Goal: Task Accomplishment & Management: Manage account settings

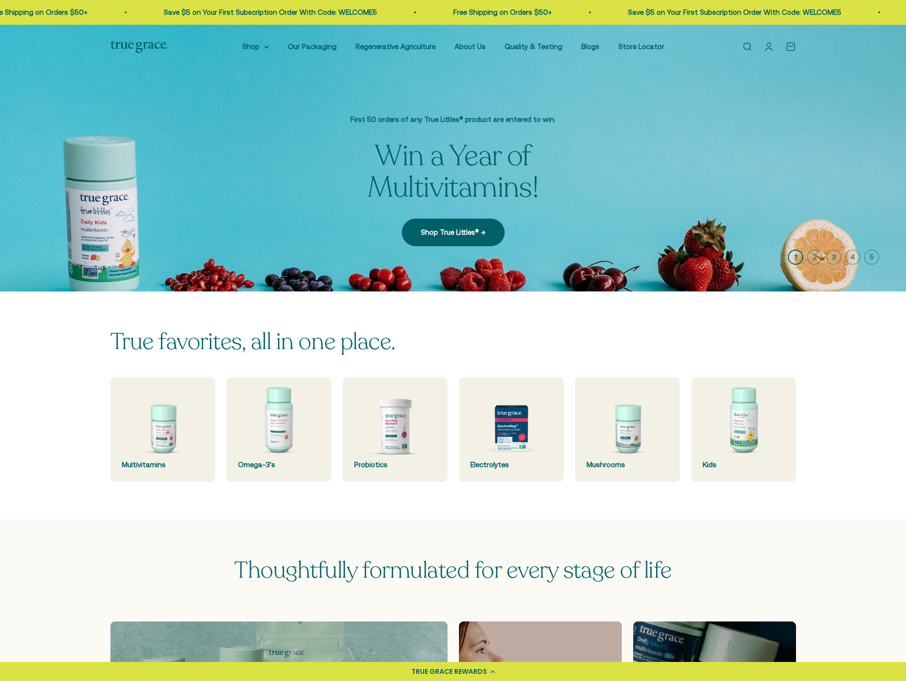
click at [770, 44] on link "Open account page" at bounding box center [769, 46] width 10 height 10
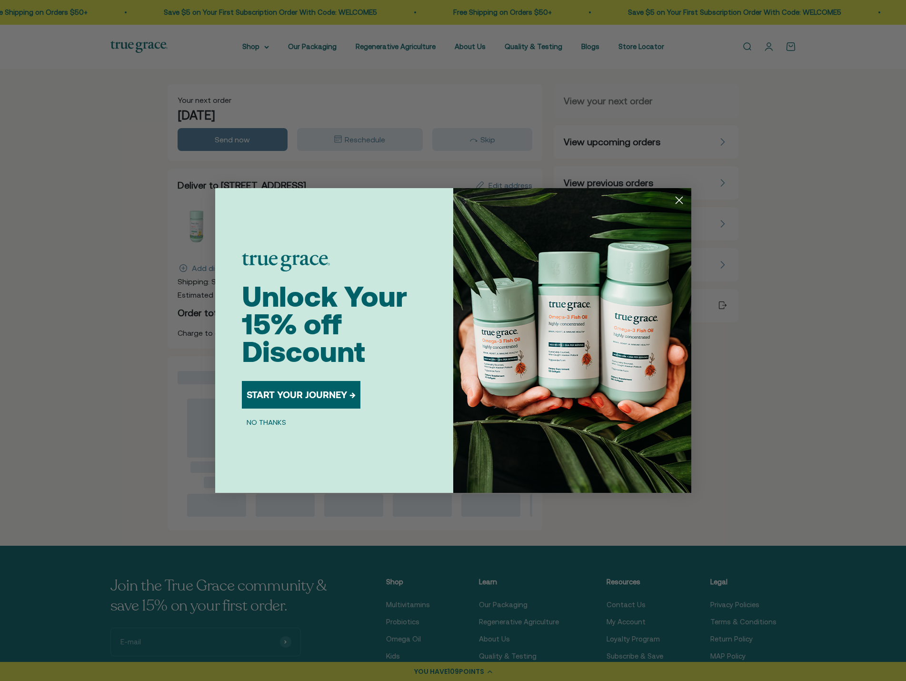
click at [678, 200] on icon "Close dialog" at bounding box center [679, 200] width 7 height 7
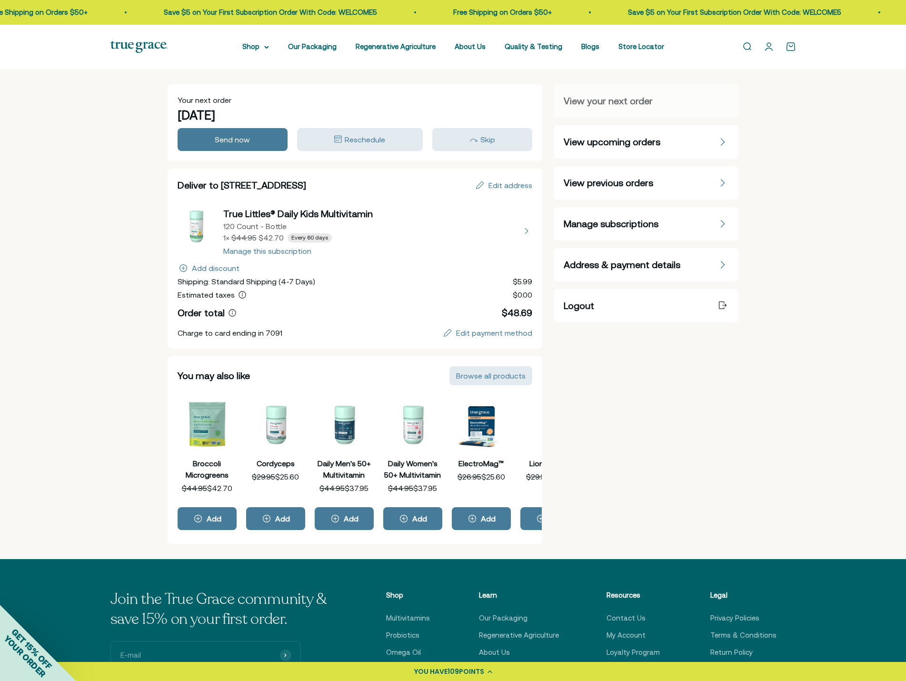
click at [688, 222] on div "Manage subscriptions" at bounding box center [646, 223] width 165 height 13
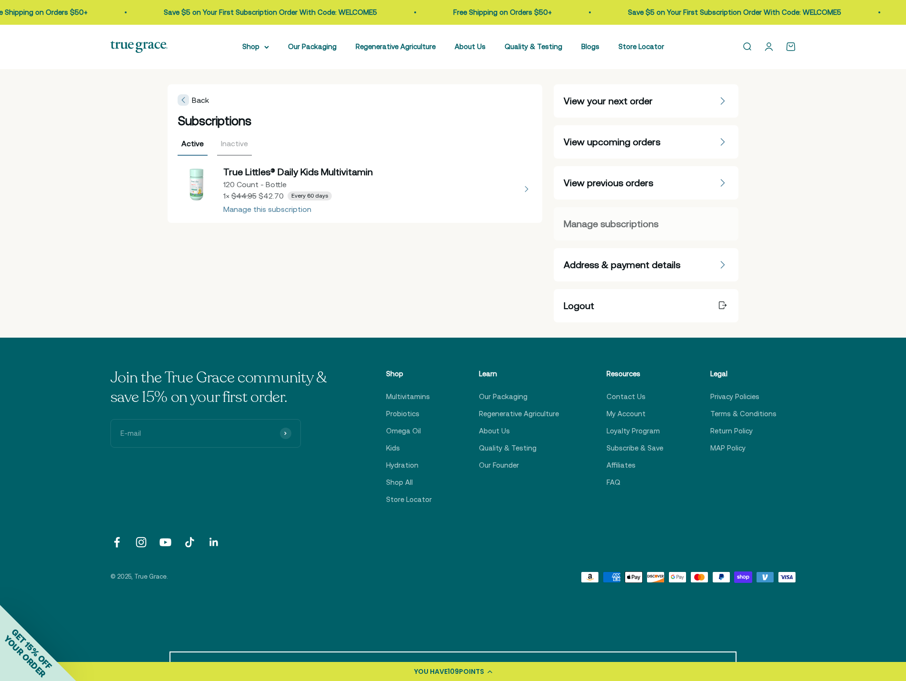
click at [281, 211] on button "view details about True Littles® Daily Kids Multivitamin 120 Count - Bottle 1 ×…" at bounding box center [355, 189] width 355 height 48
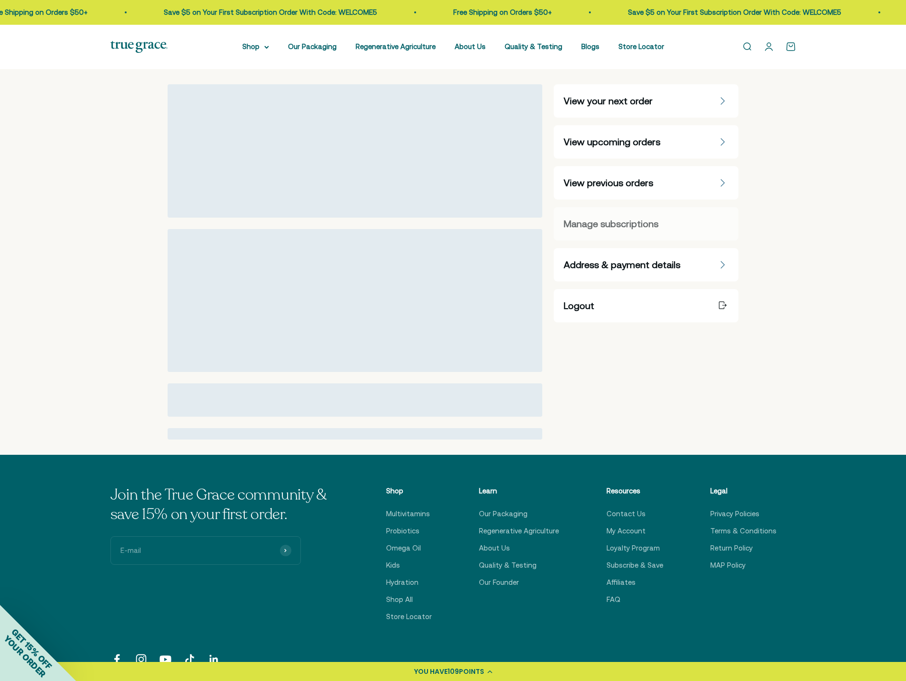
select select "120 Count"
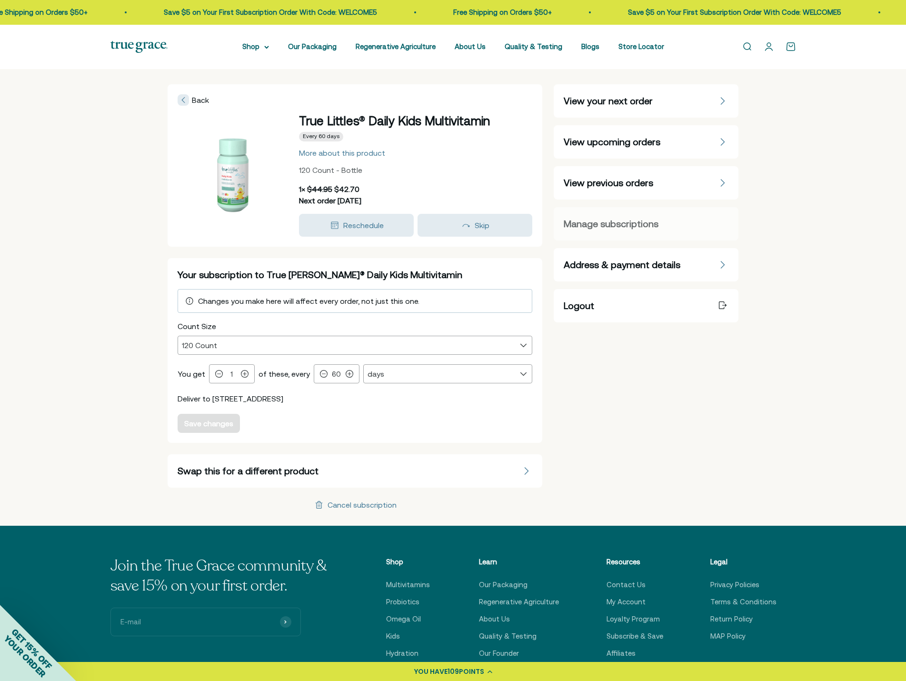
click at [365, 506] on div "Cancel subscription" at bounding box center [362, 505] width 69 height 8
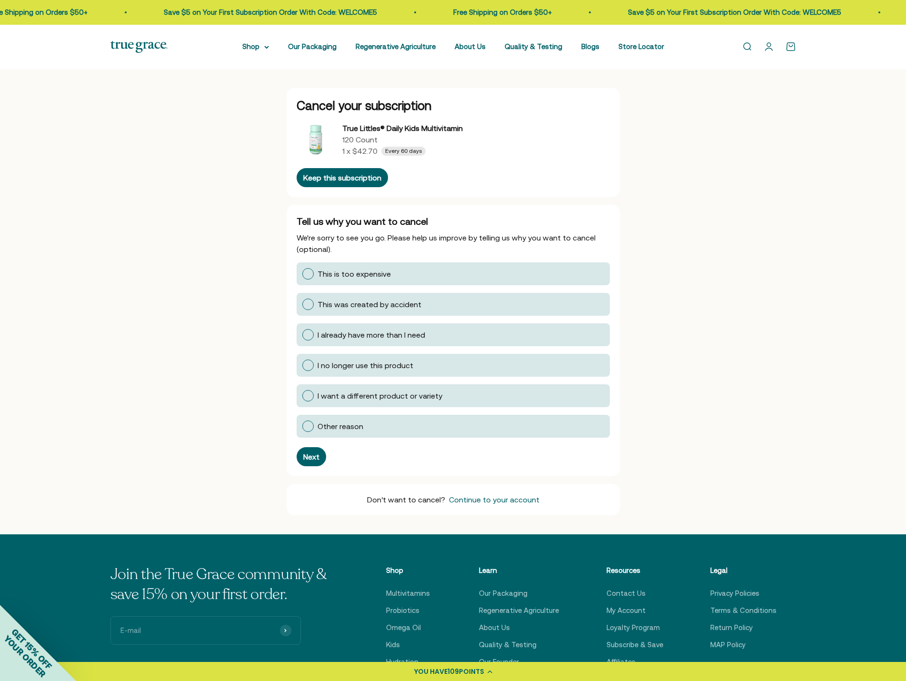
click at [309, 366] on div at bounding box center [307, 364] width 11 height 11
click at [302, 365] on input "I no longer use this product" at bounding box center [302, 365] width 0 height 0
click at [309, 456] on div "Next" at bounding box center [311, 457] width 16 height 8
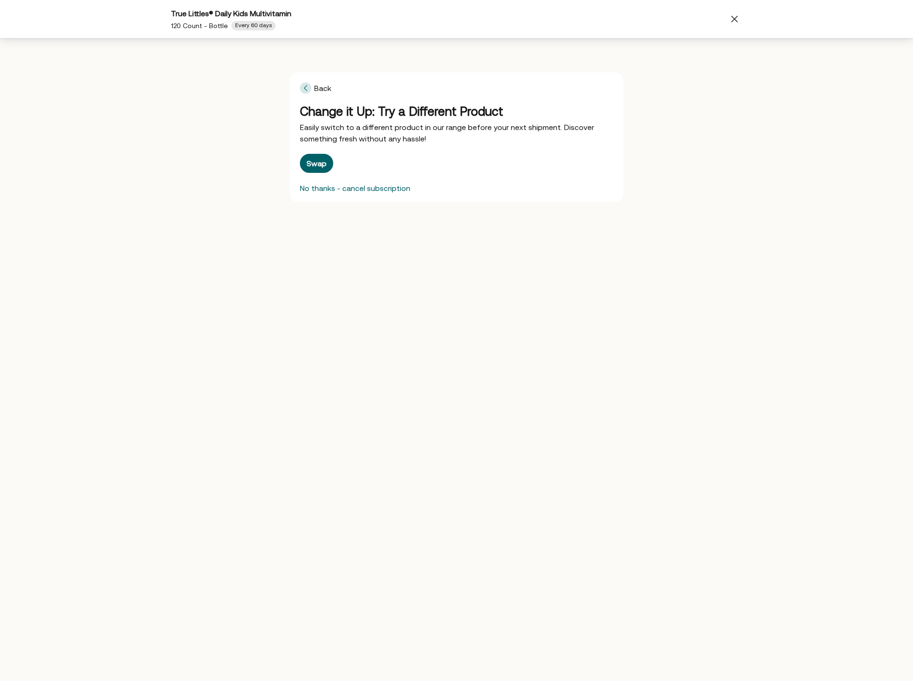
click at [375, 189] on div "No thanks - cancel subscription" at bounding box center [355, 188] width 110 height 8
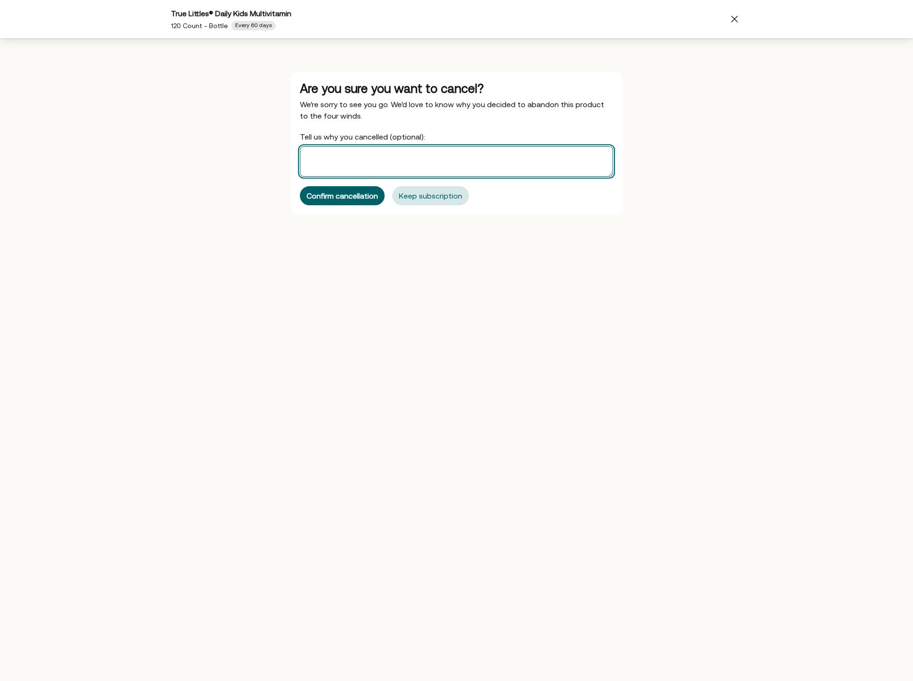
click at [365, 159] on textarea "Tell us why you cancelled (optional):" at bounding box center [456, 161] width 313 height 30
type textarea "My kinds need to take methylated vitamins due to MTFR gene mutation"
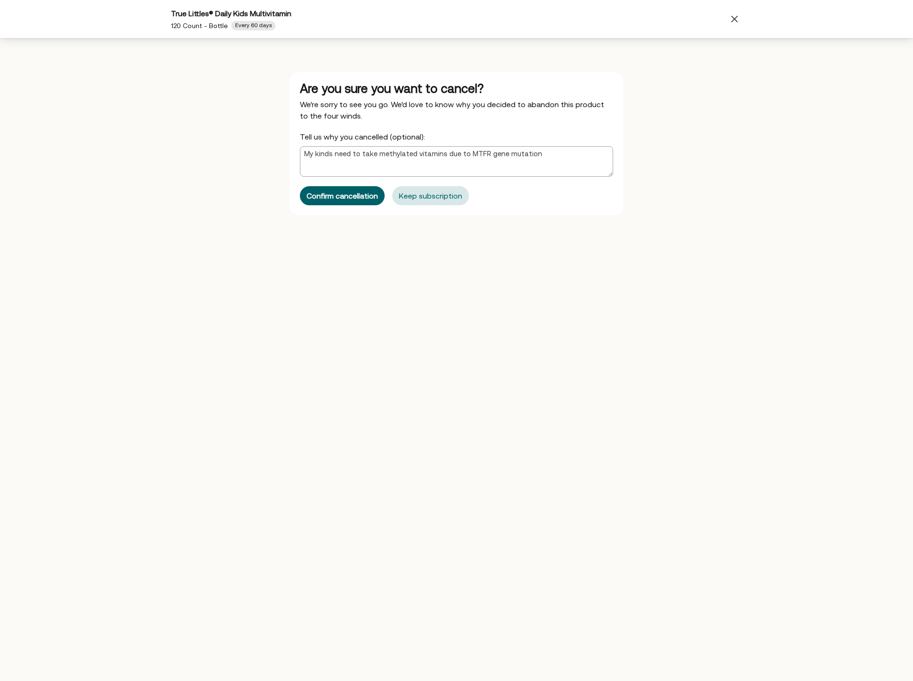
click at [355, 194] on div "Confirm cancellation" at bounding box center [342, 196] width 71 height 8
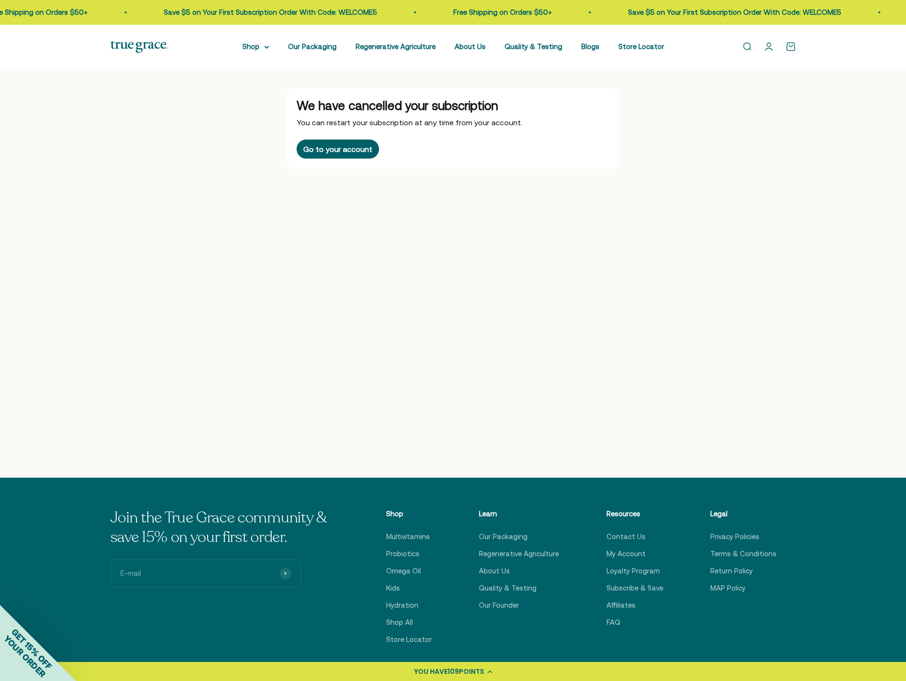
click at [768, 46] on link "Open account page" at bounding box center [769, 46] width 10 height 10
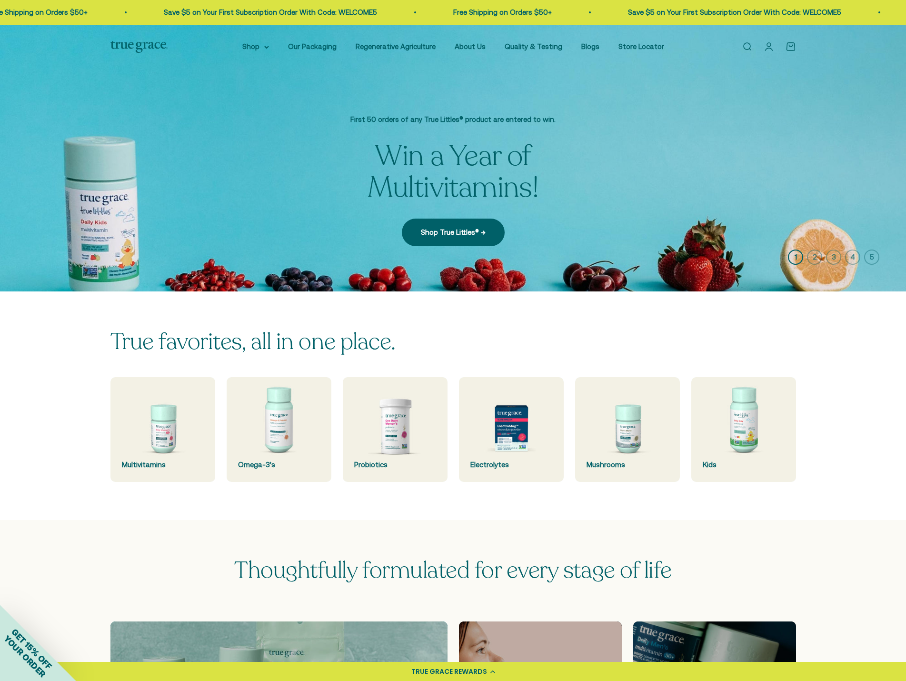
click at [769, 46] on link "Open account page" at bounding box center [769, 46] width 10 height 10
click at [769, 44] on link "Open account page" at bounding box center [769, 46] width 10 height 10
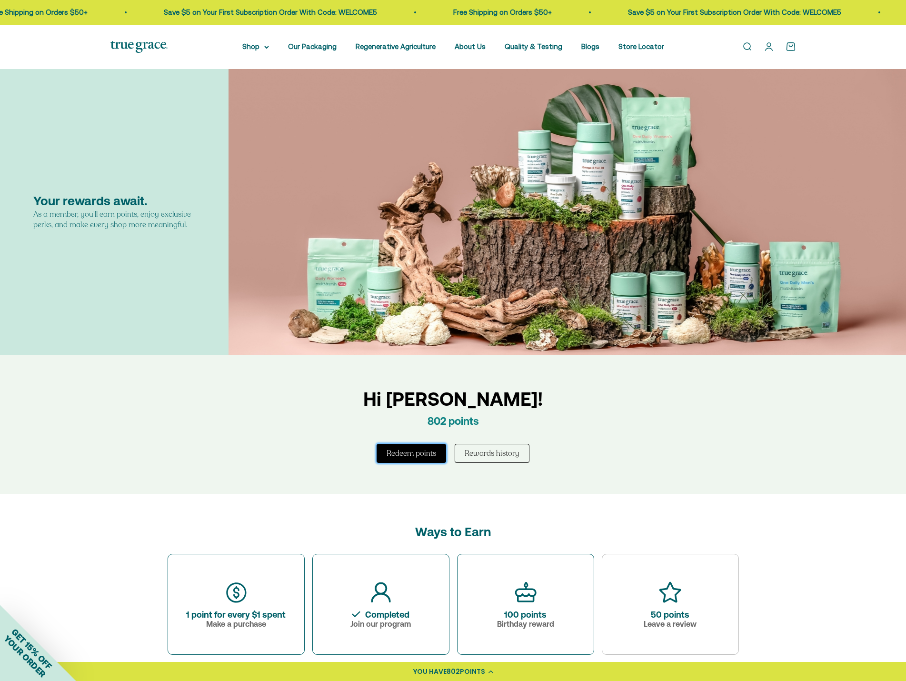
click at [425, 449] on button "Redeem points" at bounding box center [412, 453] width 70 height 19
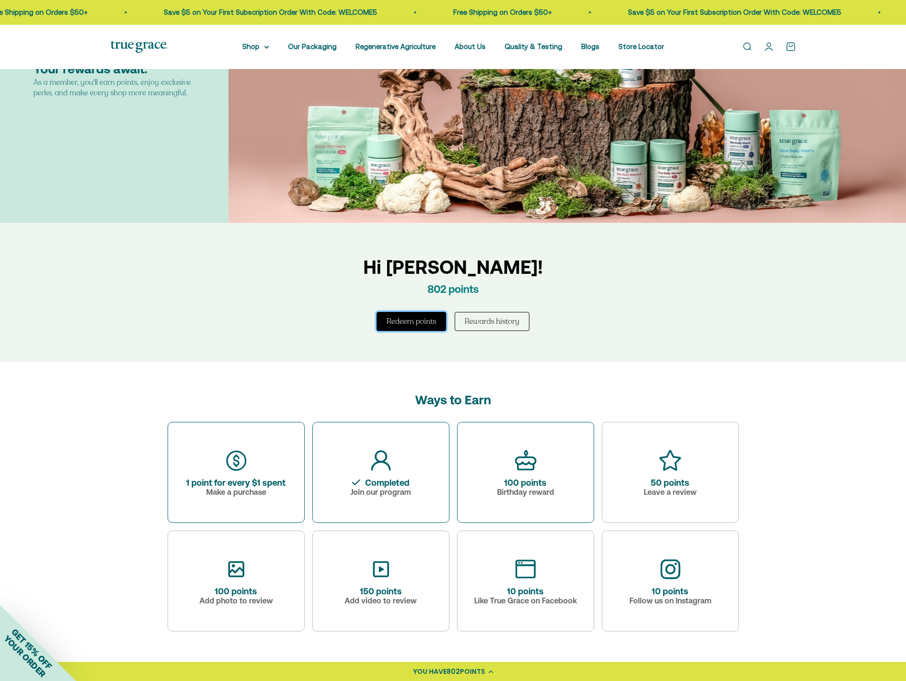
scroll to position [143, 0]
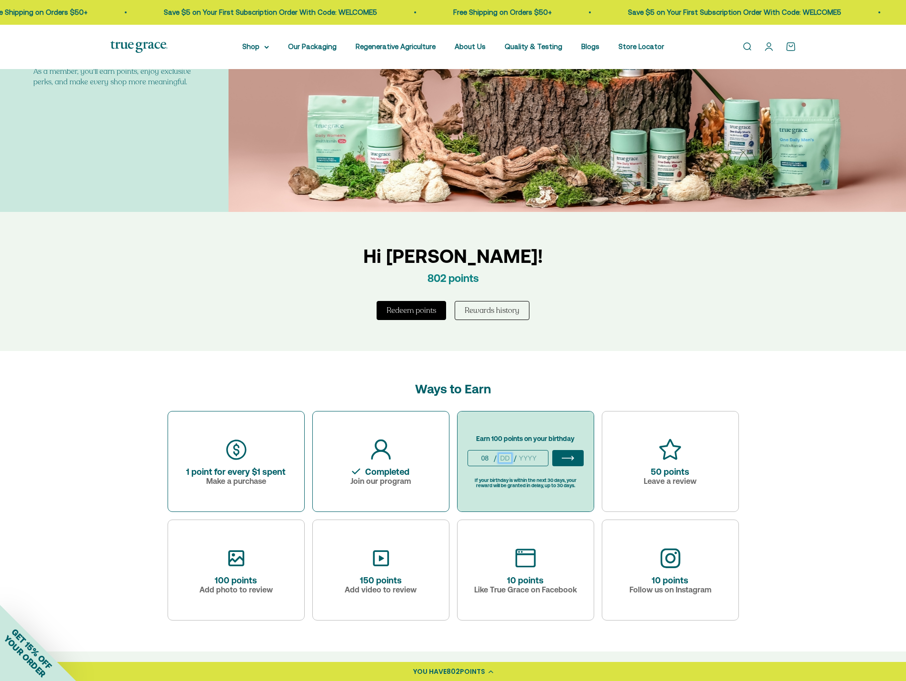
type input "8"
type input "5"
type input "1981"
click at [571, 456] on icon "ArrowIcon" at bounding box center [568, 458] width 12 height 10
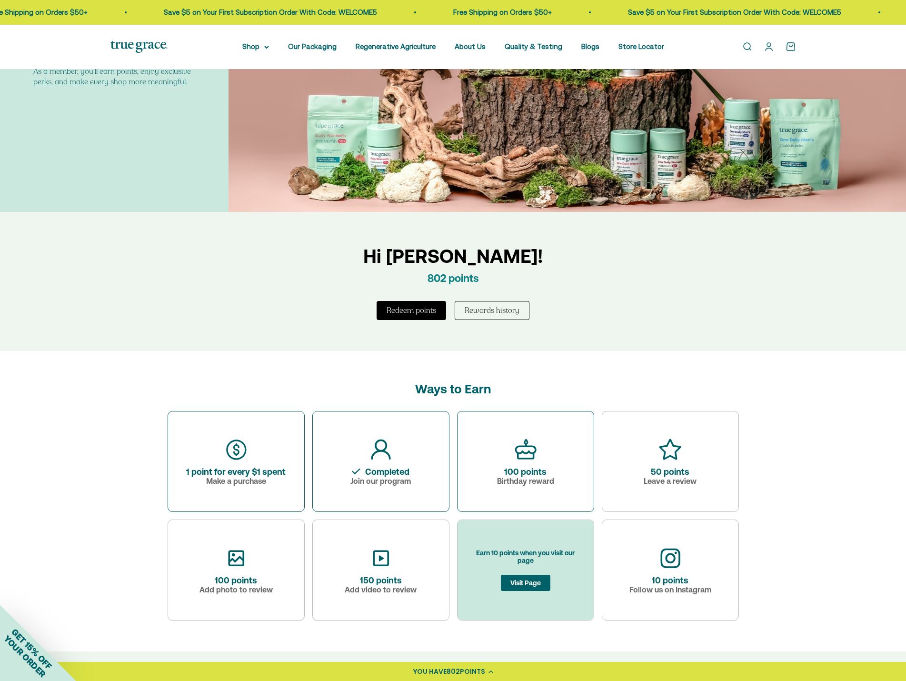
click at [525, 584] on button "Visit Page" at bounding box center [526, 583] width 50 height 16
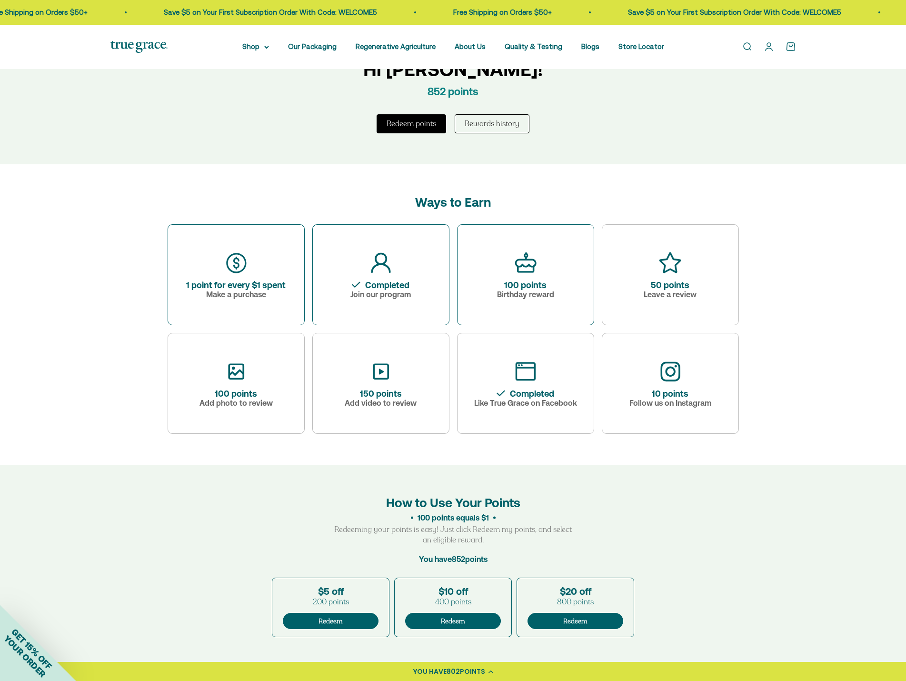
scroll to position [333, 0]
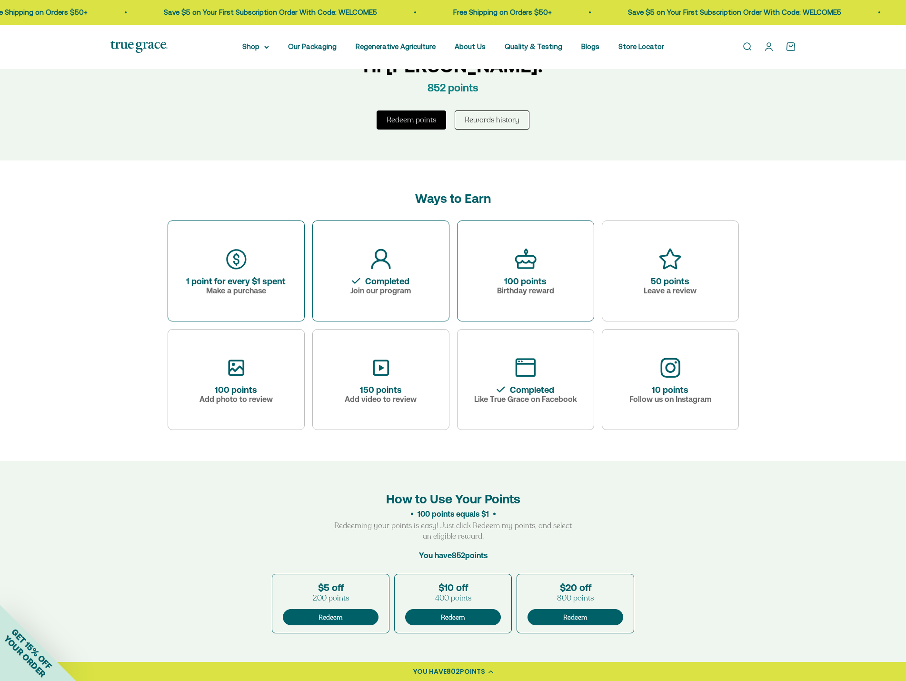
click at [816, 340] on div "Ways to Earn 1 point for every $1 spent Make a purchase Completed Join our prog…" at bounding box center [453, 310] width 906 height 300
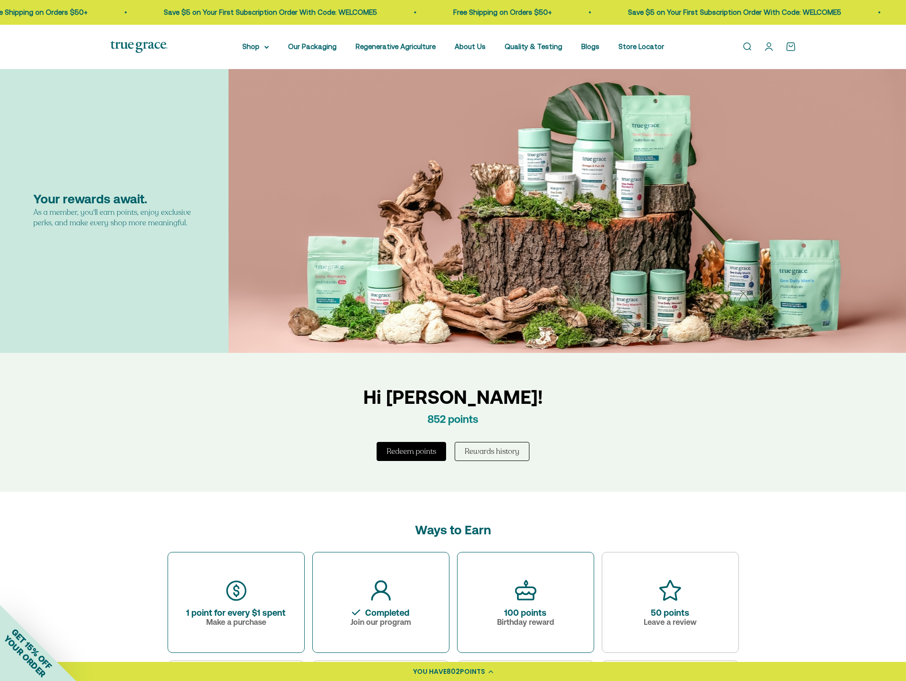
scroll to position [0, 0]
